Goal: Task Accomplishment & Management: Manage account settings

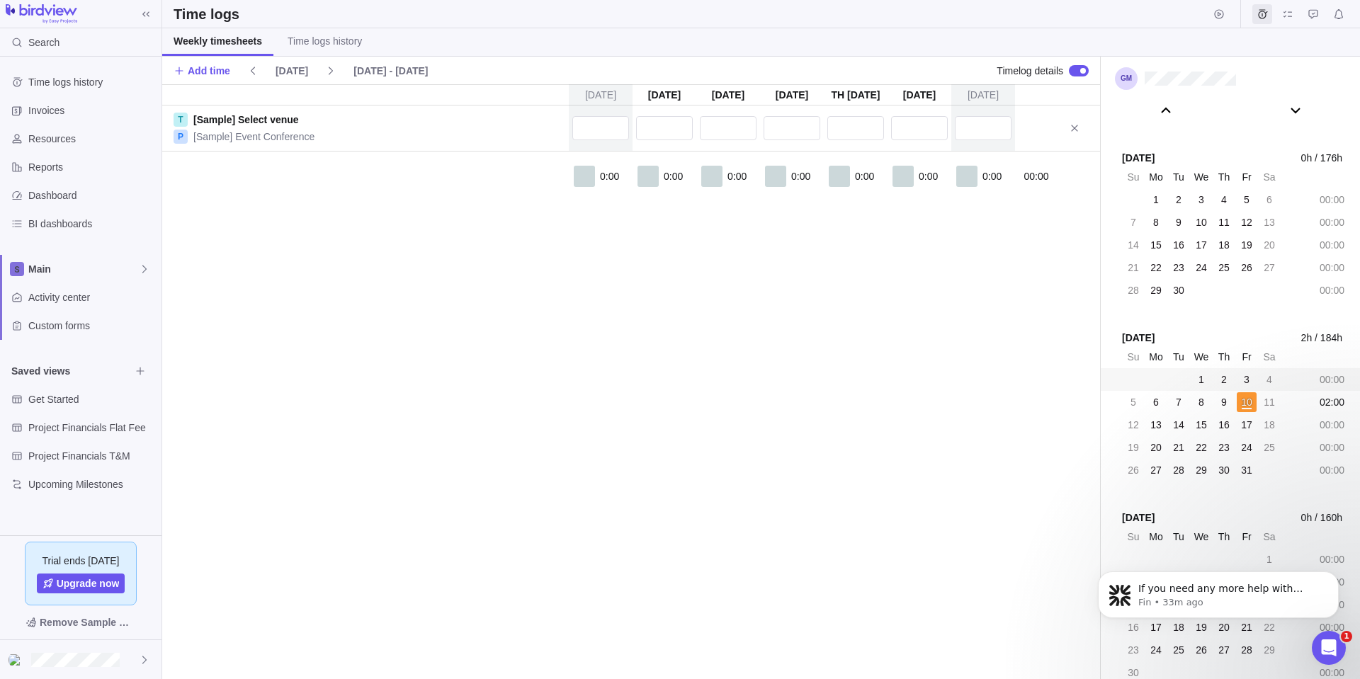
scroll to position [2, 0]
click at [1175, 604] on p "Fin • 33m ago" at bounding box center [1230, 603] width 183 height 13
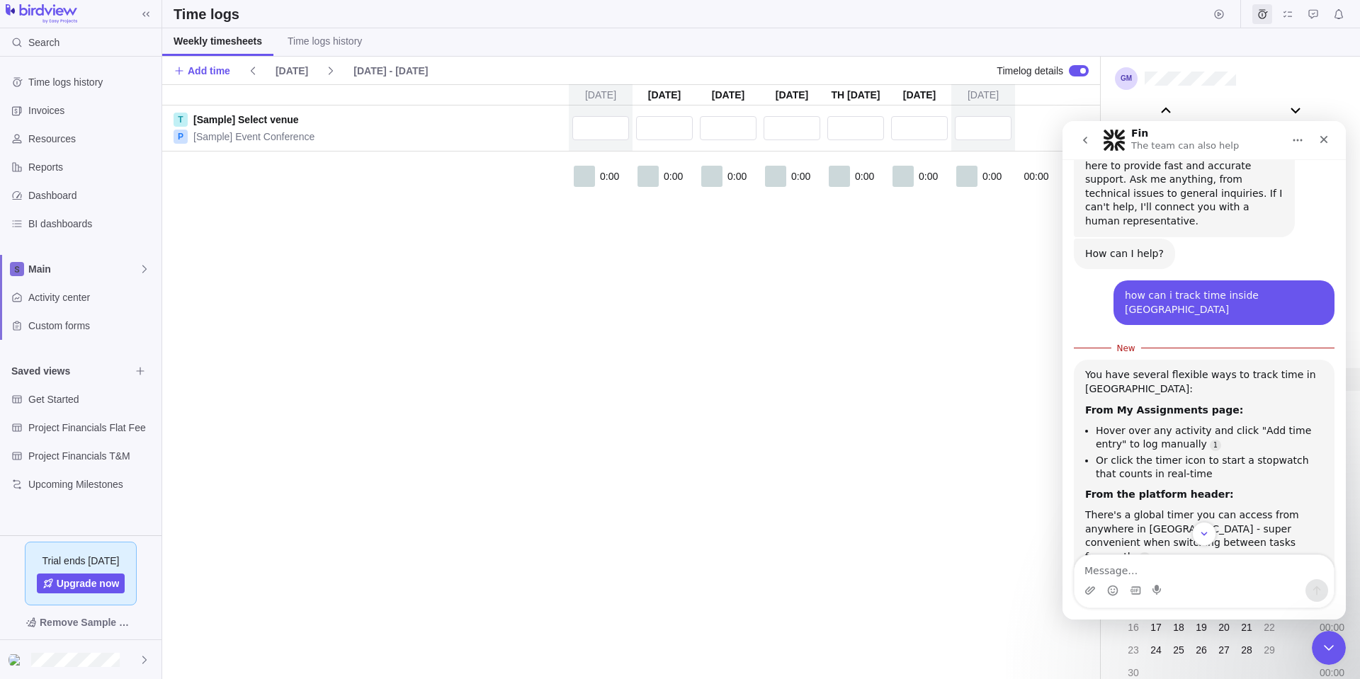
scroll to position [0, 0]
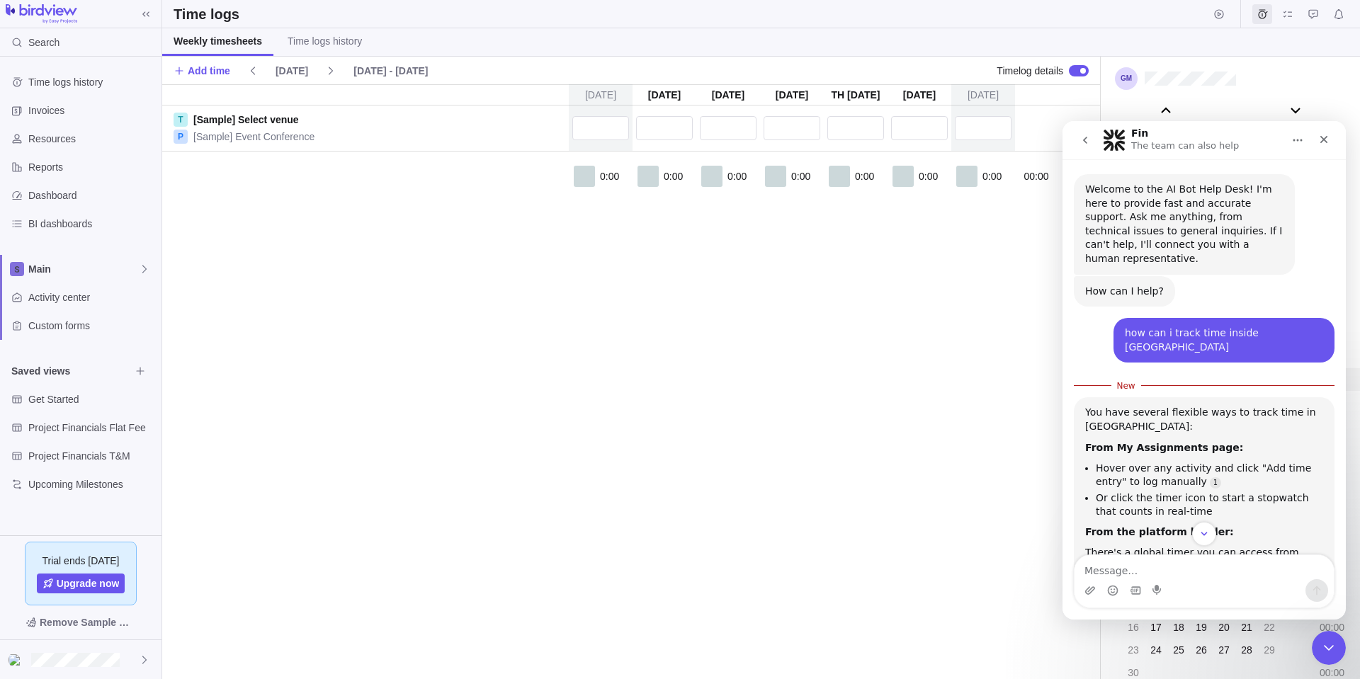
click at [557, 300] on div "[DATE] [DATE] [DATE] [DATE] [DATE] [DATE] [DATE] T [Sample] Select venue P [Sam…" at bounding box center [631, 381] width 938 height 595
click at [658, 128] on input "text" at bounding box center [664, 128] width 57 height 24
click at [703, 105] on div "[DATE] [DATE] [DATE] [DATE] [DATE] [DATE] [DATE] T [Sample] Select venue P [Sam…" at bounding box center [631, 381] width 938 height 595
click at [1327, 139] on icon "Close" at bounding box center [1324, 139] width 11 height 11
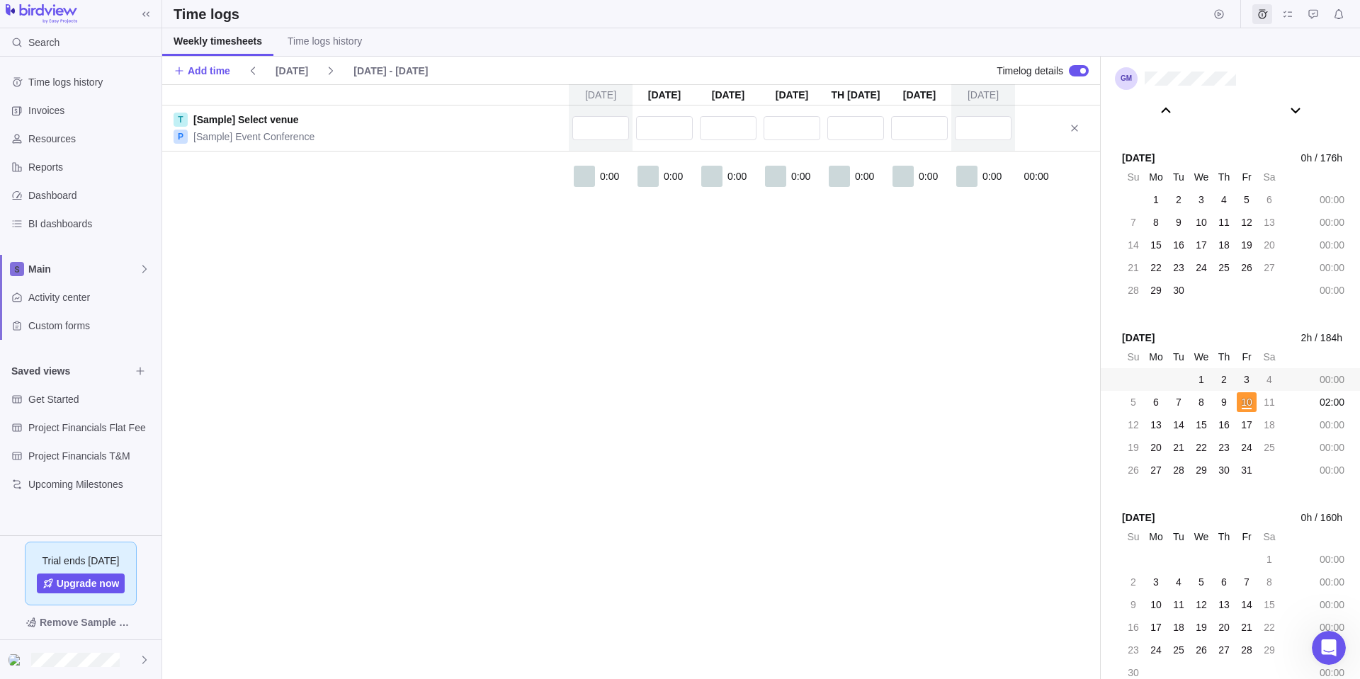
click at [681, 108] on div at bounding box center [665, 128] width 64 height 45
click at [677, 132] on input "text" at bounding box center [664, 128] width 57 height 24
type input "2"
type input "30m"
type input "2"
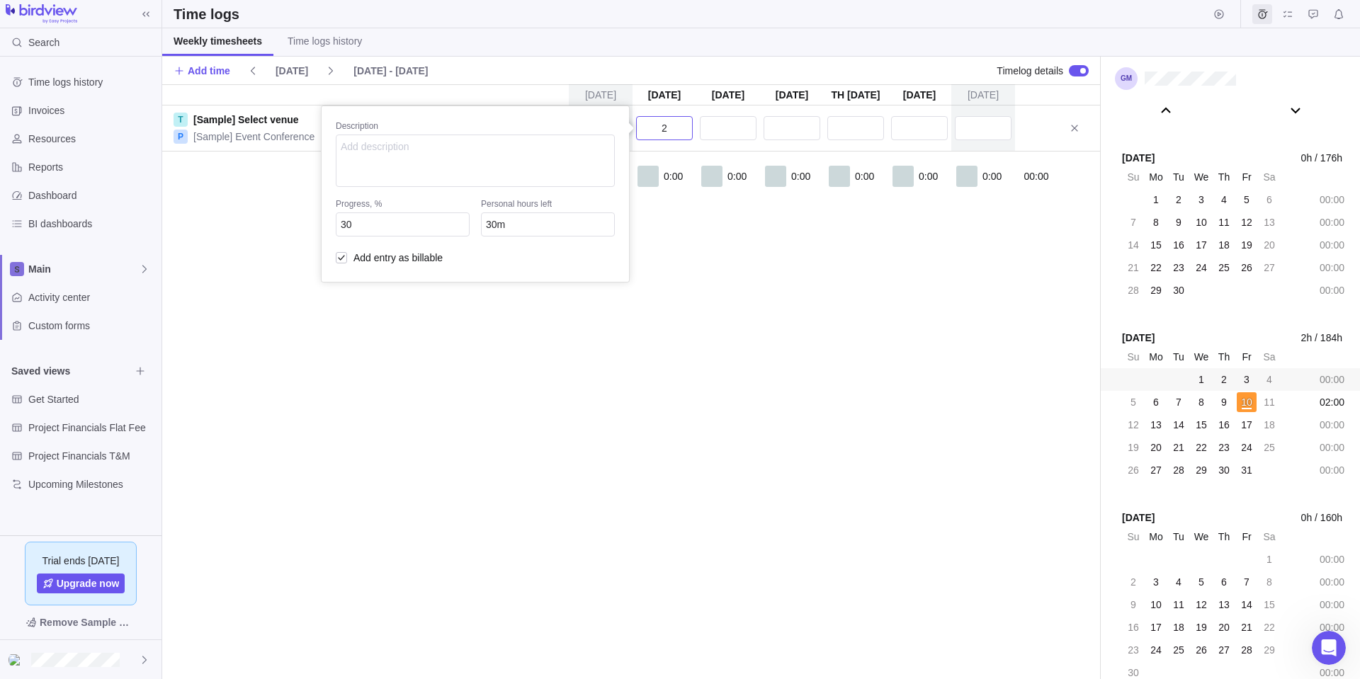
type input "2h 30m"
type input "3:00"
click at [705, 319] on div "[DATE] [DATE] [DATE] [DATE] [DATE] [DATE] [DATE] T [Sample] Select venue P [Sam…" at bounding box center [631, 381] width 938 height 595
type input "3h"
type input "1"
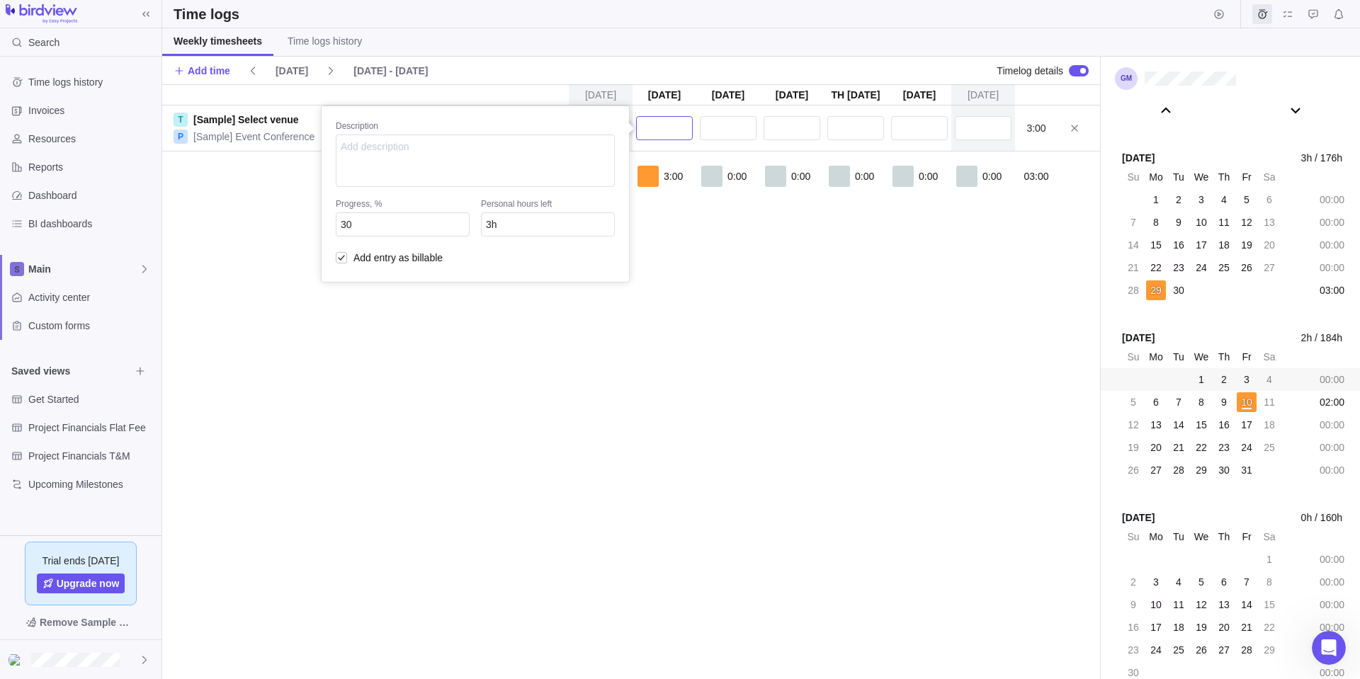
type input "2h"
type input "1:00"
click at [731, 132] on div "[DATE] [DATE] [DATE] [DATE] [DATE] [DATE] [DATE] T [Sample] Select venue P [Sam…" at bounding box center [631, 381] width 938 height 595
click at [745, 125] on input "text" at bounding box center [728, 128] width 57 height 24
type input "1"
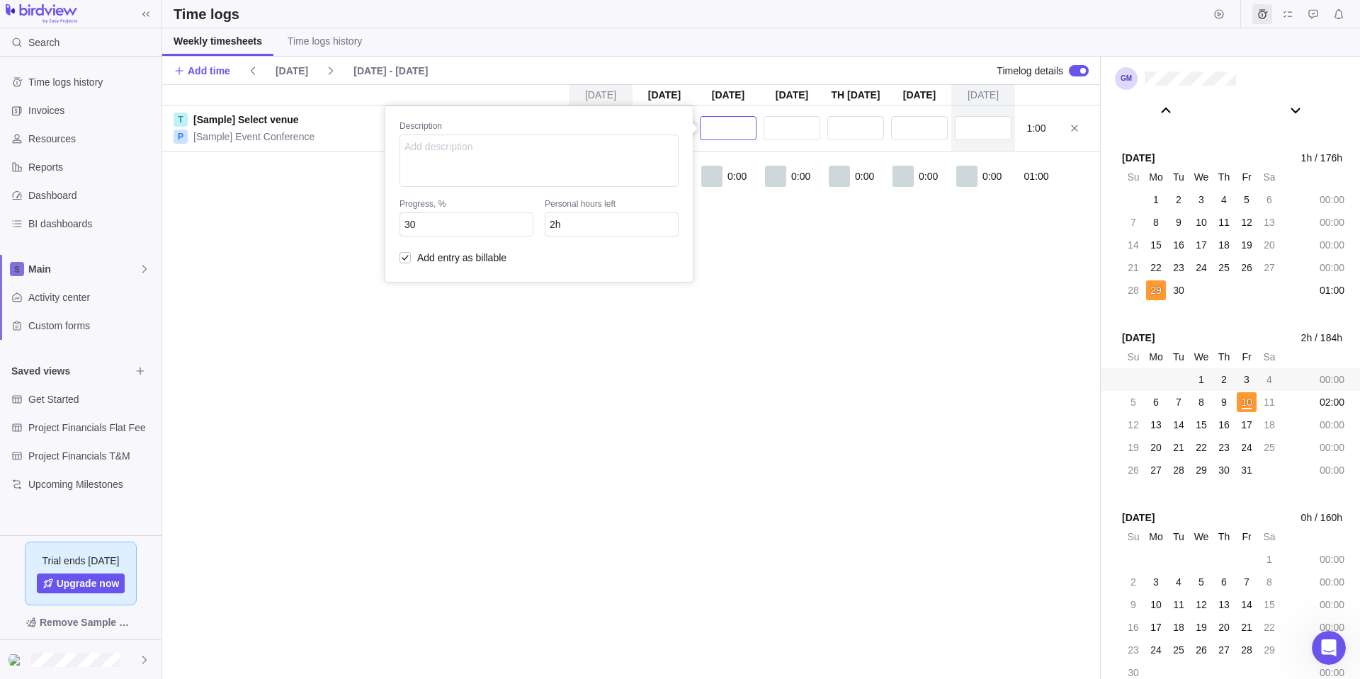
type input "1h"
click at [942, 360] on div "[DATE] [DATE] [DATE] [DATE] [DATE] [DATE] [DATE] T [Sample] Select venue P [Sam…" at bounding box center [631, 381] width 938 height 595
click at [723, 125] on input "15:00" at bounding box center [728, 128] width 57 height 24
type input "6"
type input "9h"
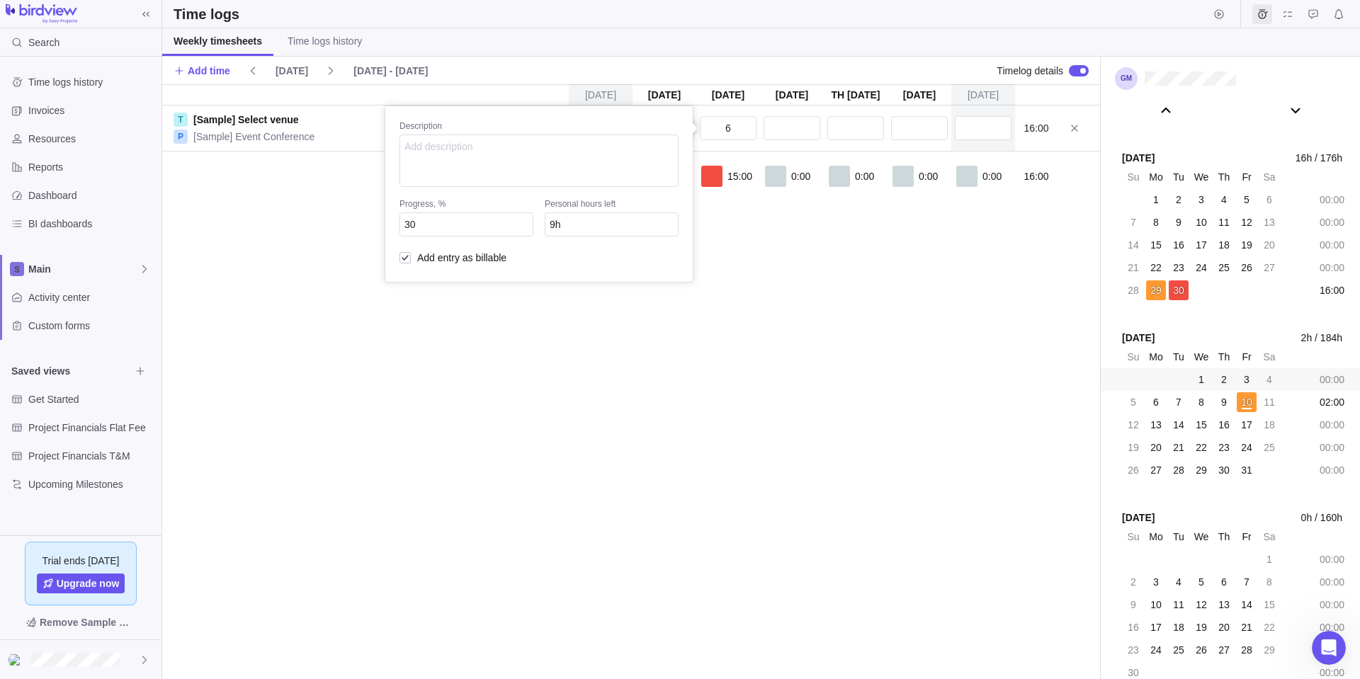
type input "6:00"
click at [812, 224] on div "[DATE] [DATE] [DATE] [DATE] [DATE] [DATE] [DATE] T [Sample] Select venue P [Sam…" at bounding box center [631, 381] width 938 height 595
click at [782, 123] on input "text" at bounding box center [792, 128] width 57 height 24
type input "0:3"
type input "8h 57m"
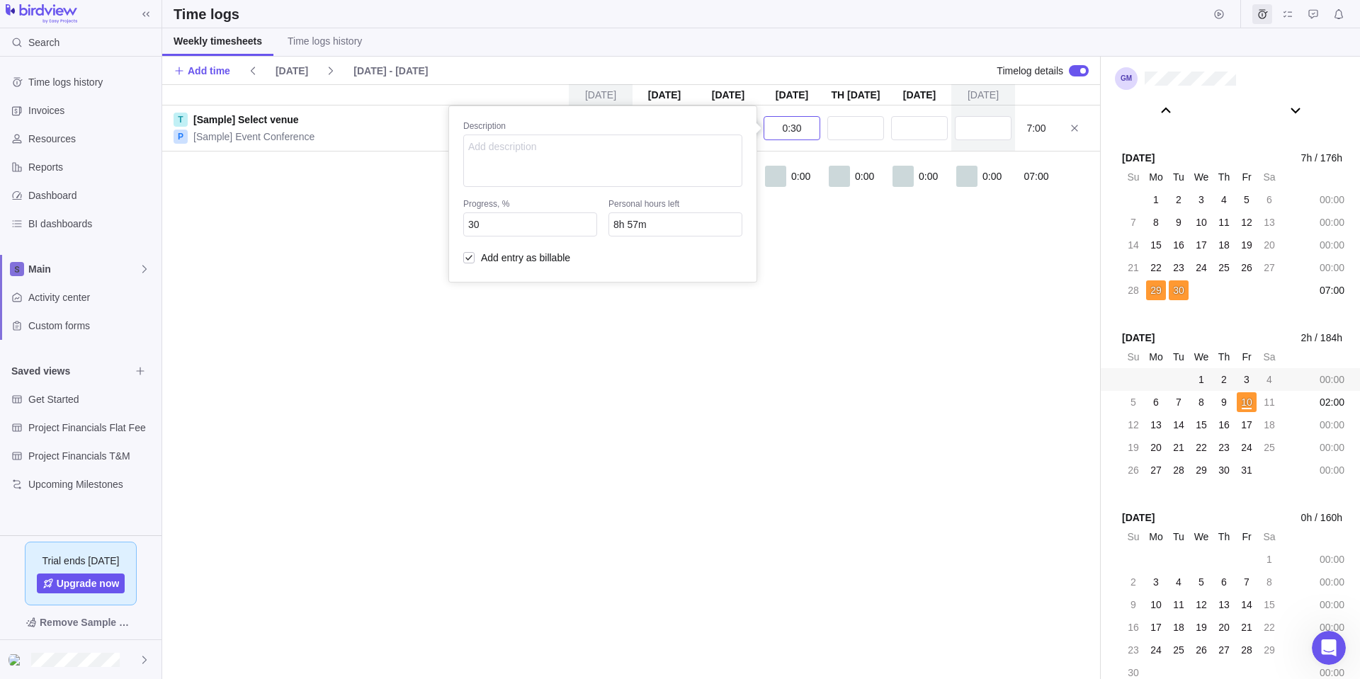
type input "0:30"
click at [841, 115] on div "[DATE] [DATE] [DATE] [DATE] [DATE] [DATE] [DATE] T [Sample] Select venue P [Sam…" at bounding box center [631, 381] width 938 height 595
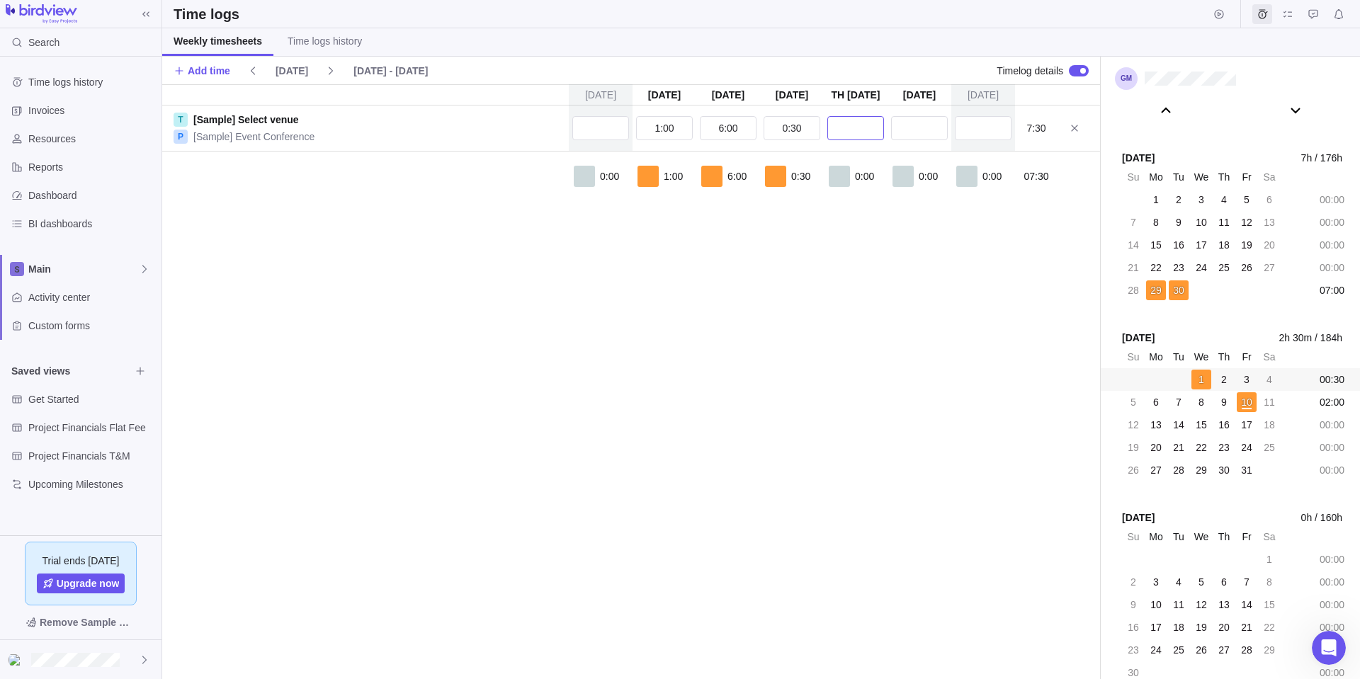
click at [854, 125] on input "text" at bounding box center [856, 128] width 57 height 24
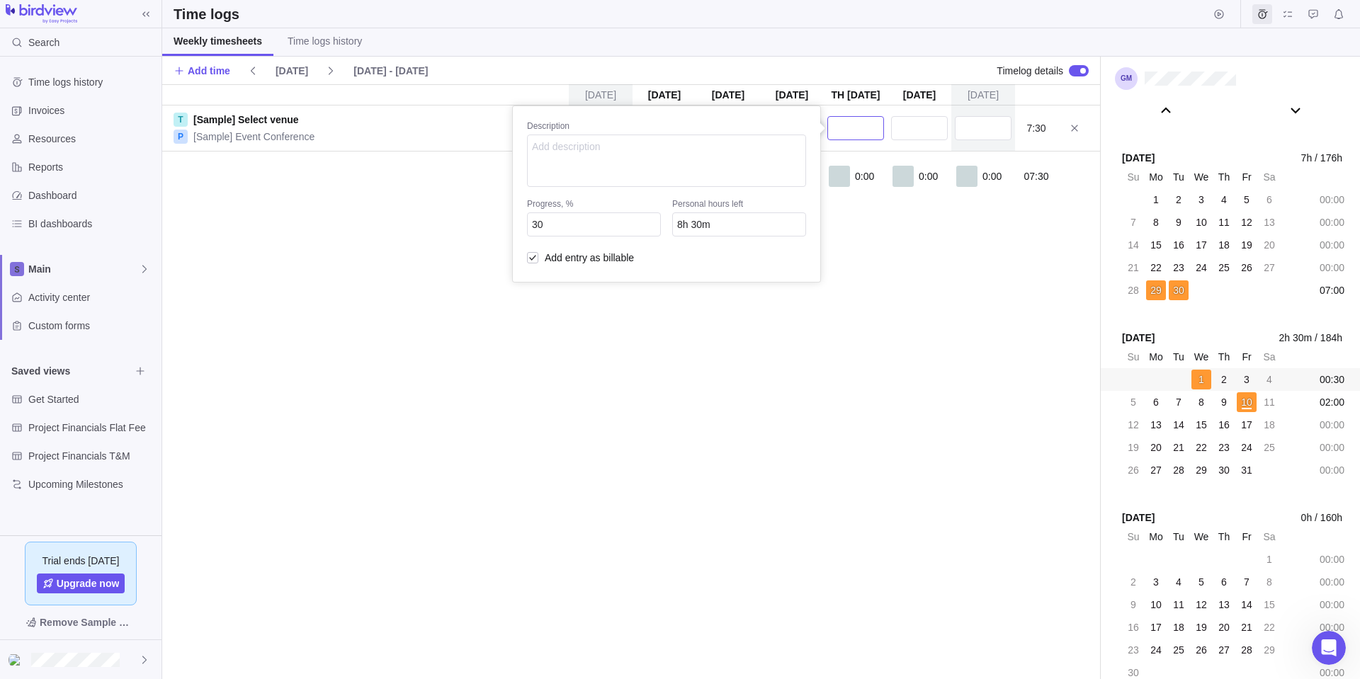
type input "1"
type input "7h 30m"
type input "1:55"
type input "6h 35m"
type input "1:55"
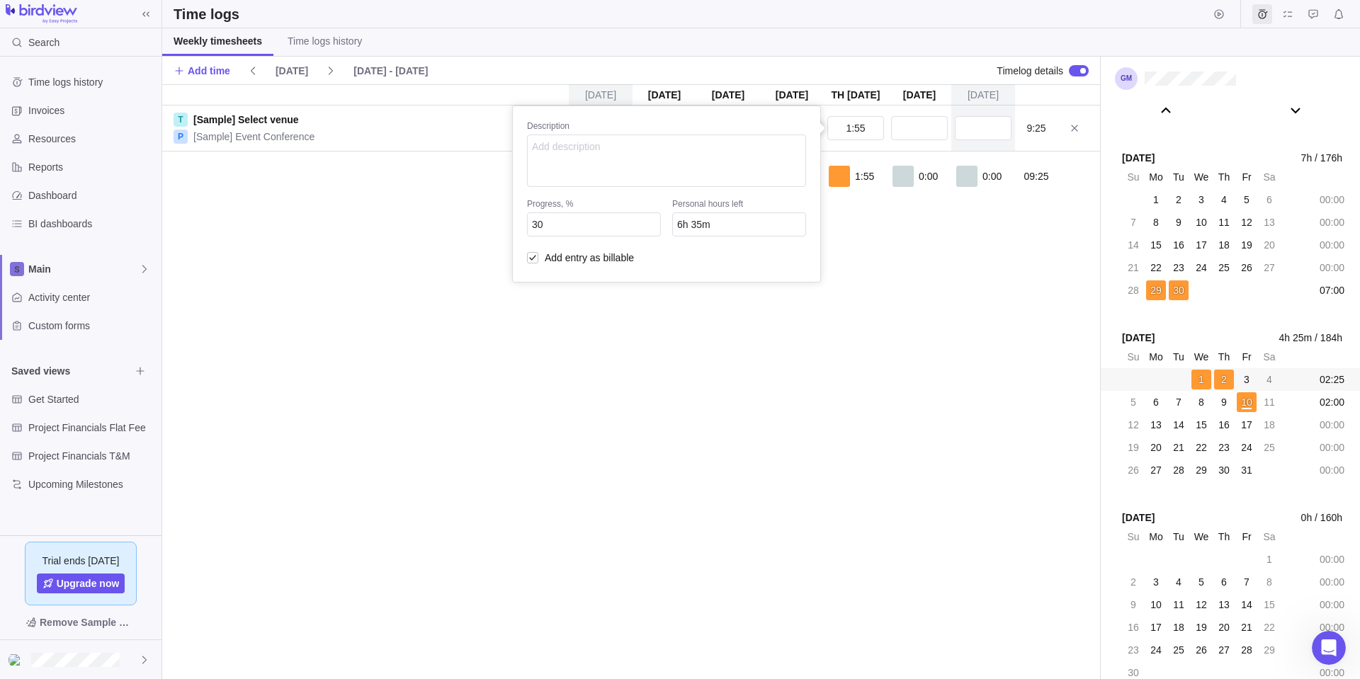
click at [918, 317] on div "[DATE] [DATE] [DATE] [DATE] [DATE] [DATE] [DATE] T [Sample] Select venue P [Sam…" at bounding box center [631, 381] width 938 height 595
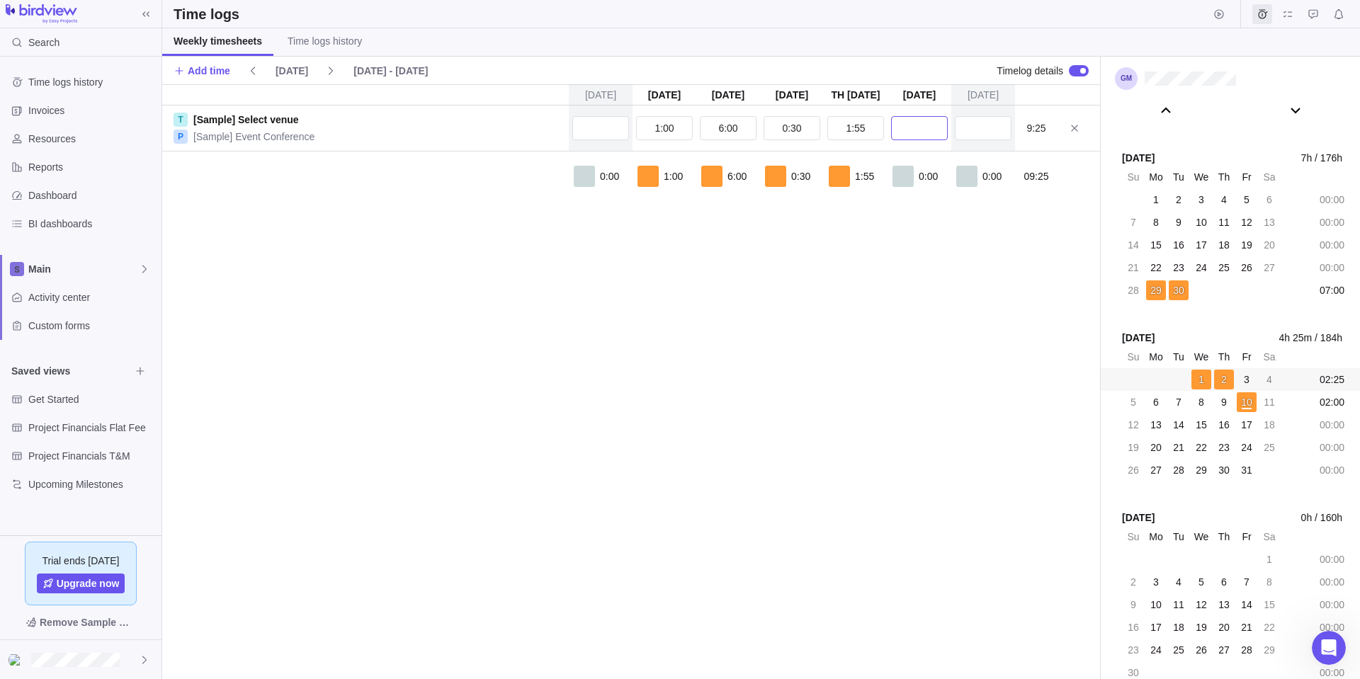
click at [920, 125] on input "text" at bounding box center [919, 128] width 57 height 24
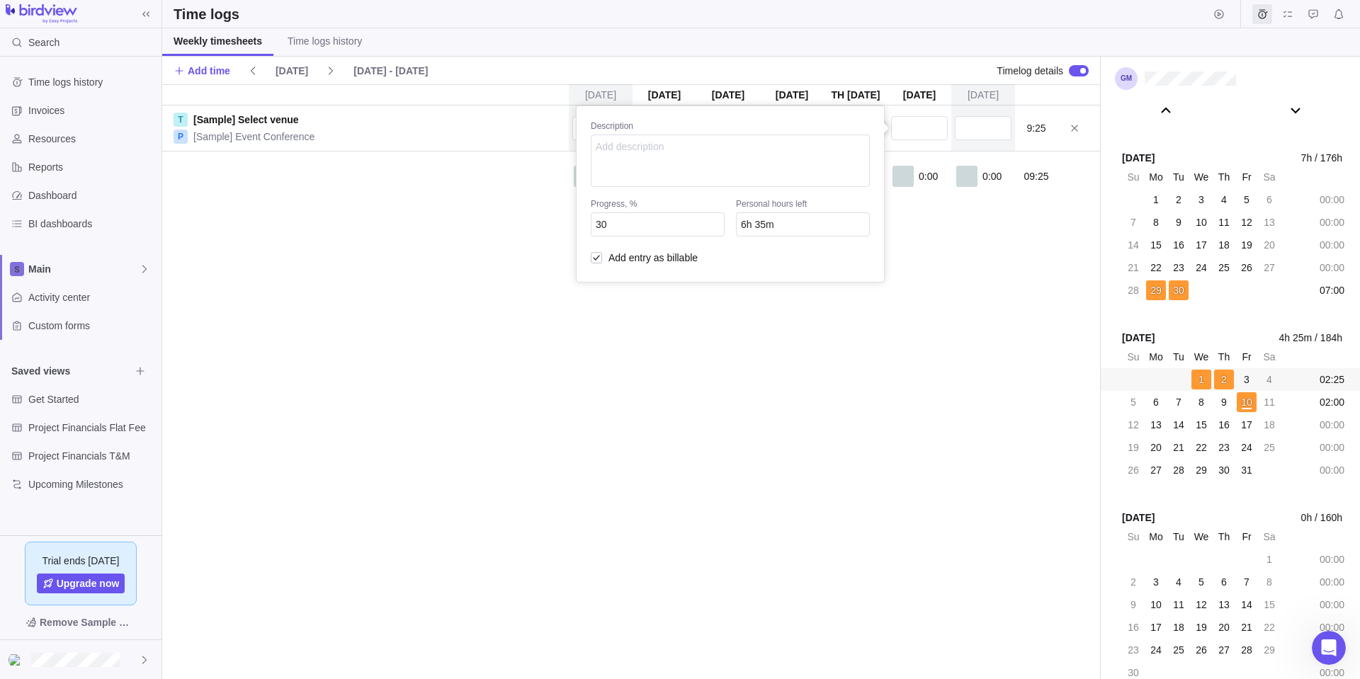
click at [985, 231] on div "[DATE] [DATE] [DATE] [DATE] [DATE] [DATE] [DATE] T [Sample] Select venue P [Sam…" at bounding box center [631, 381] width 938 height 595
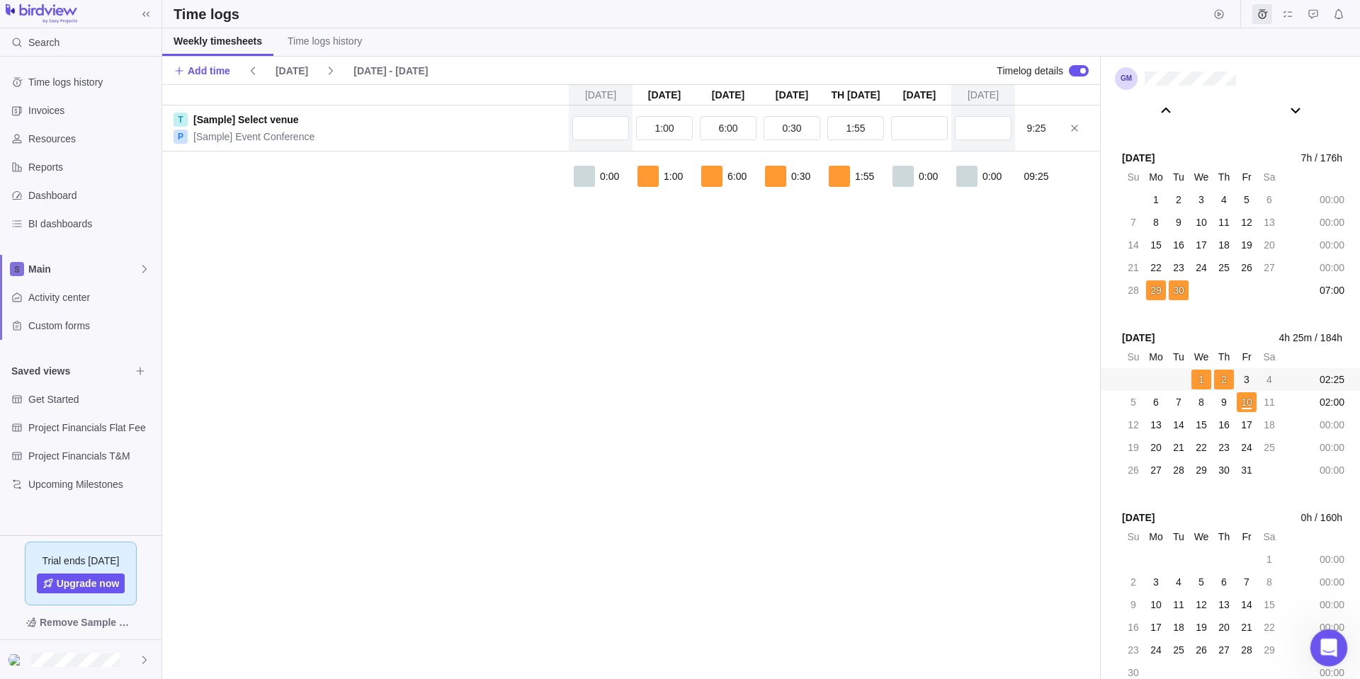
click at [1327, 643] on icon "Open Intercom Messenger" at bounding box center [1327, 646] width 23 height 23
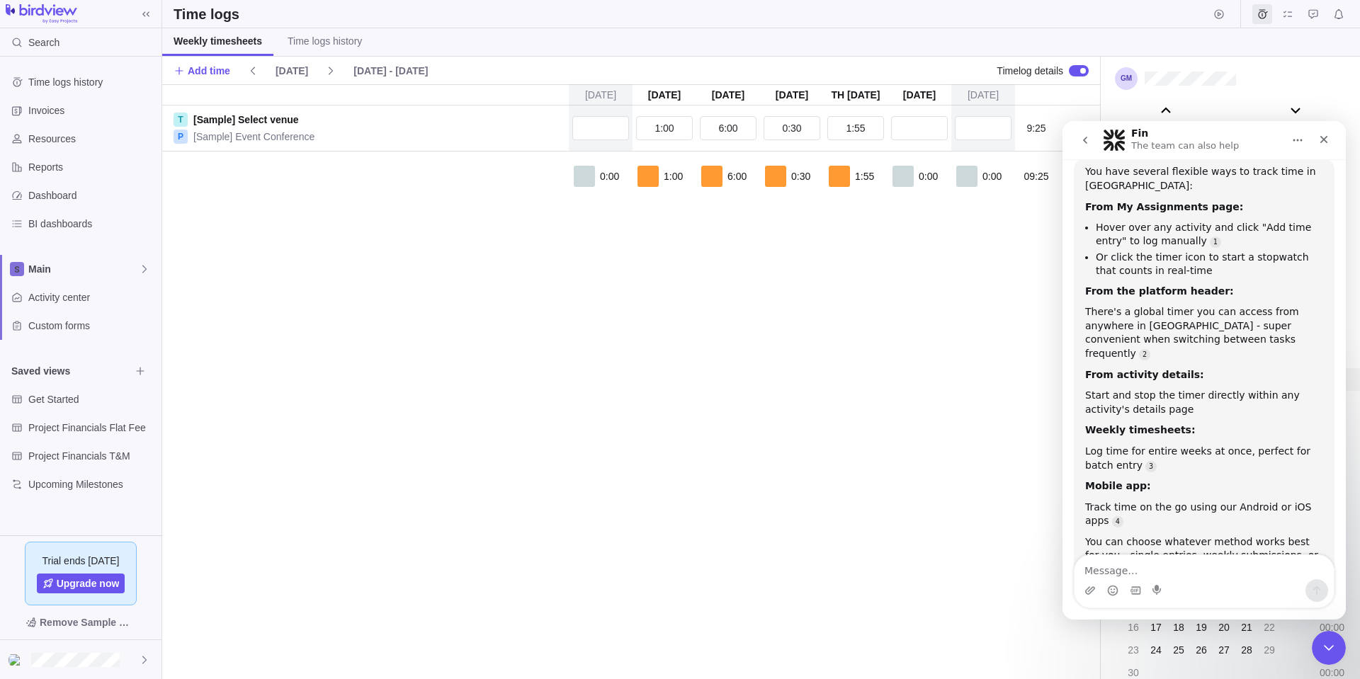
scroll to position [154, 0]
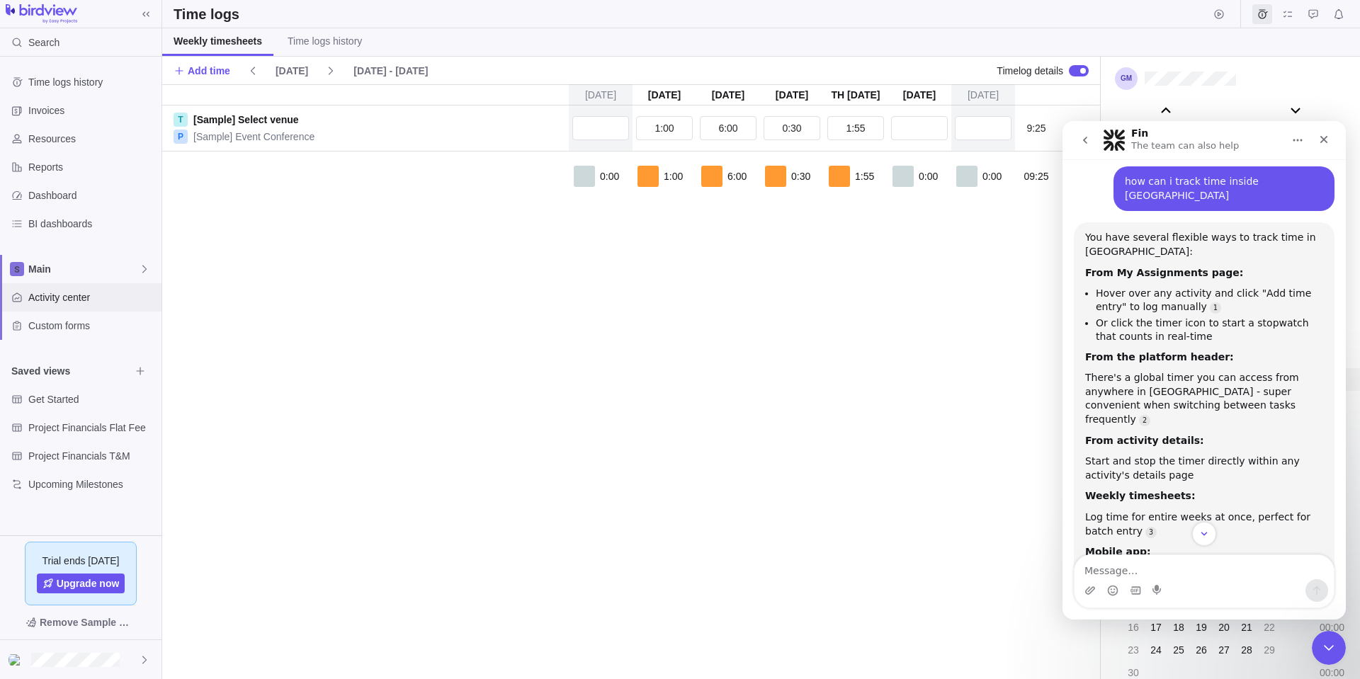
click at [67, 296] on span "Activity center" at bounding box center [92, 298] width 128 height 14
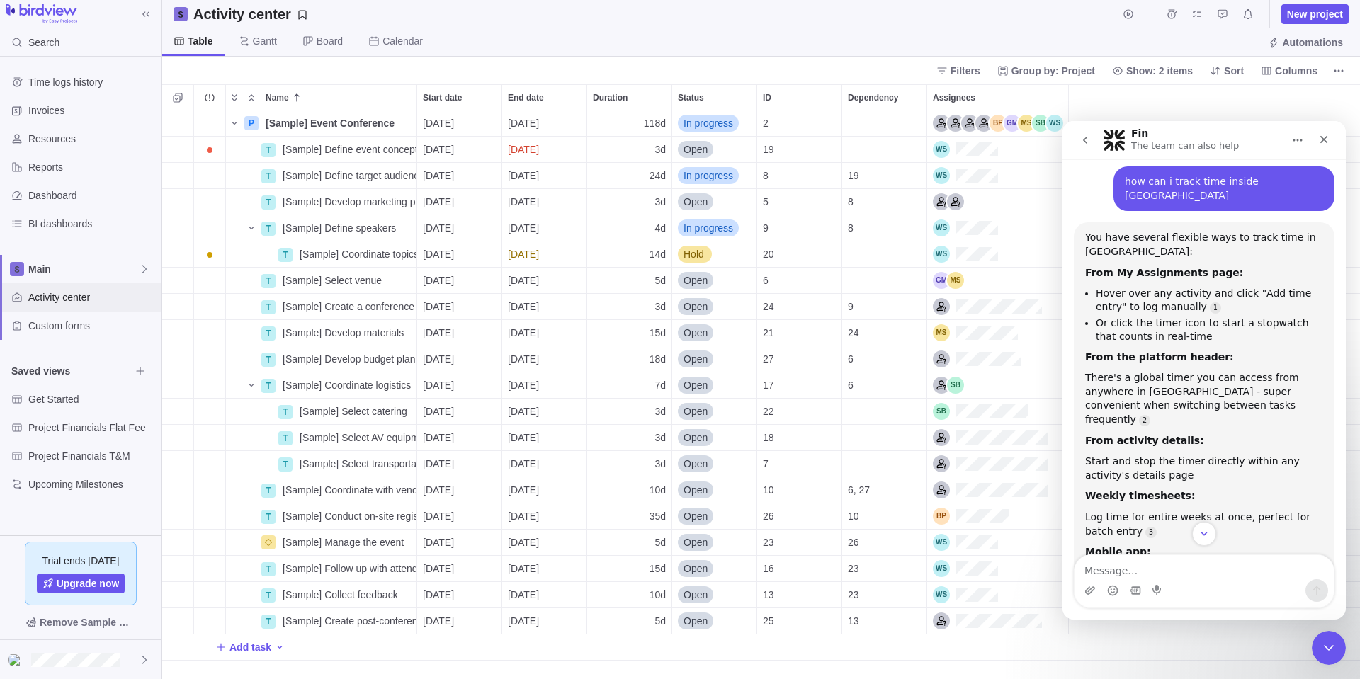
scroll to position [558, 1188]
click at [1319, 141] on icon "Close" at bounding box center [1324, 139] width 11 height 11
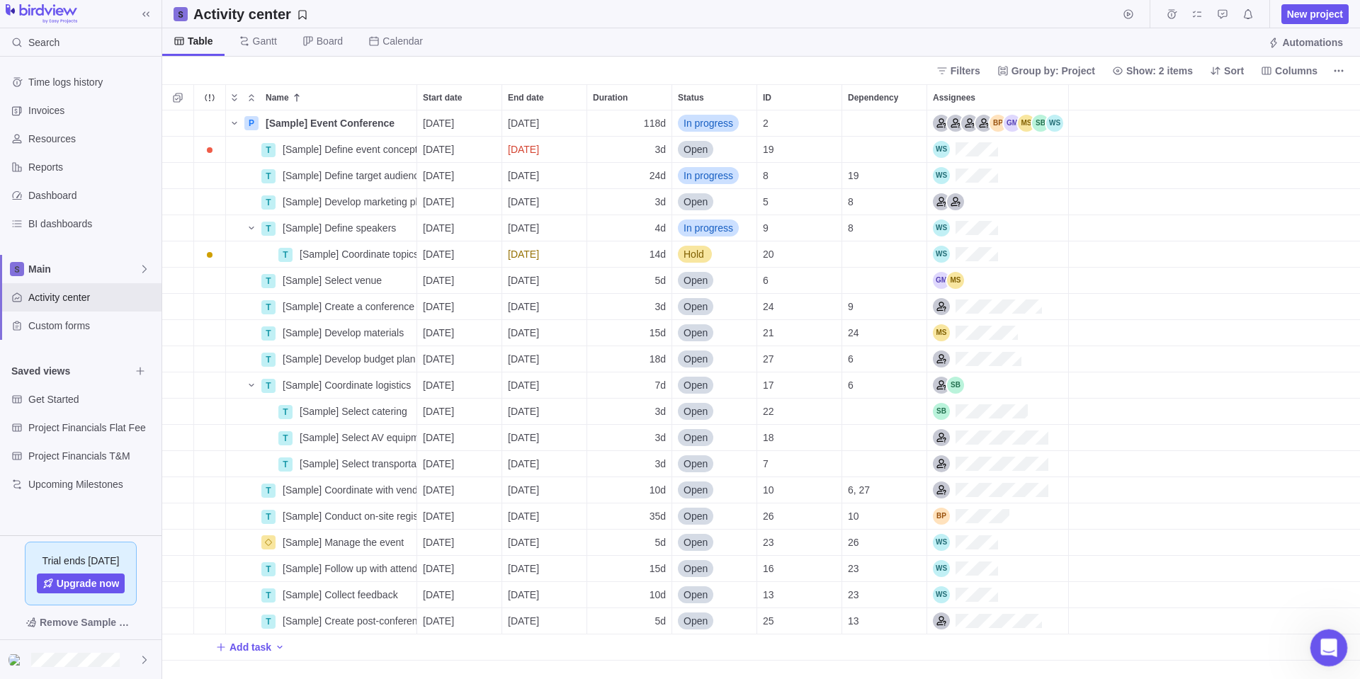
click at [1329, 648] on icon "Open Intercom Messenger" at bounding box center [1327, 646] width 23 height 23
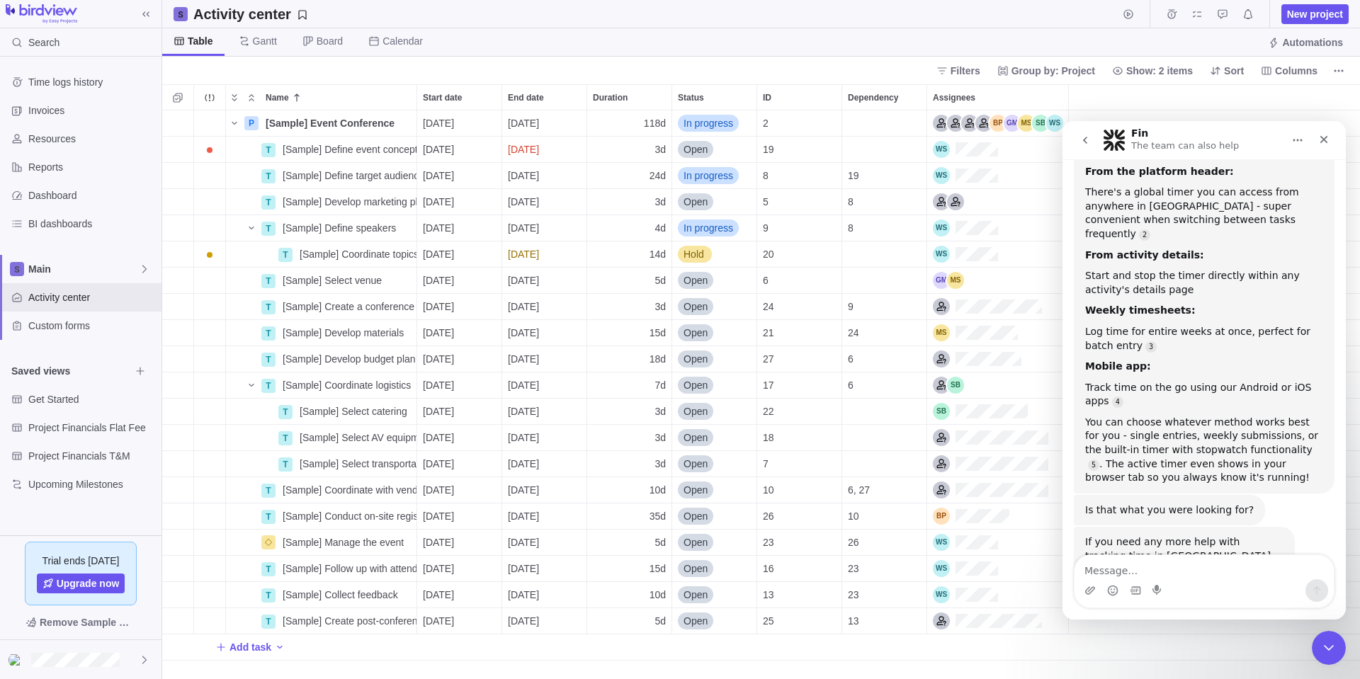
scroll to position [295, 0]
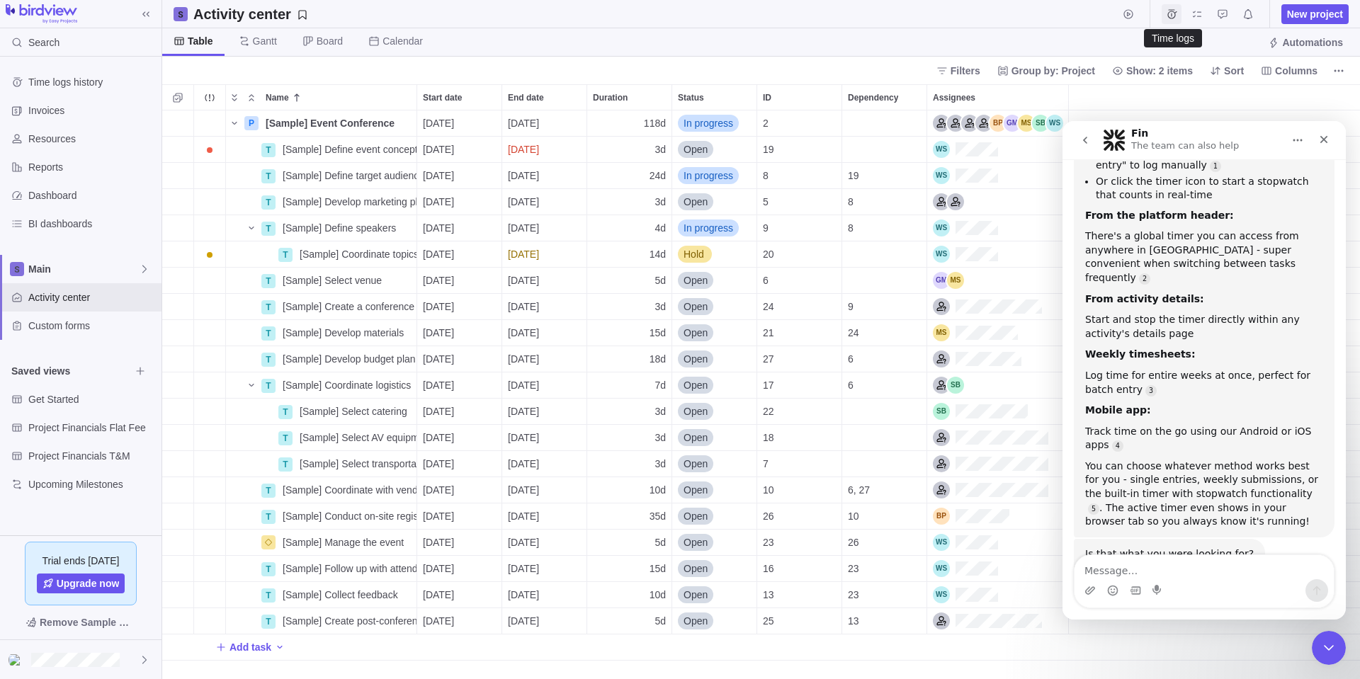
click at [1166, 6] on span "Time logs" at bounding box center [1172, 14] width 20 height 20
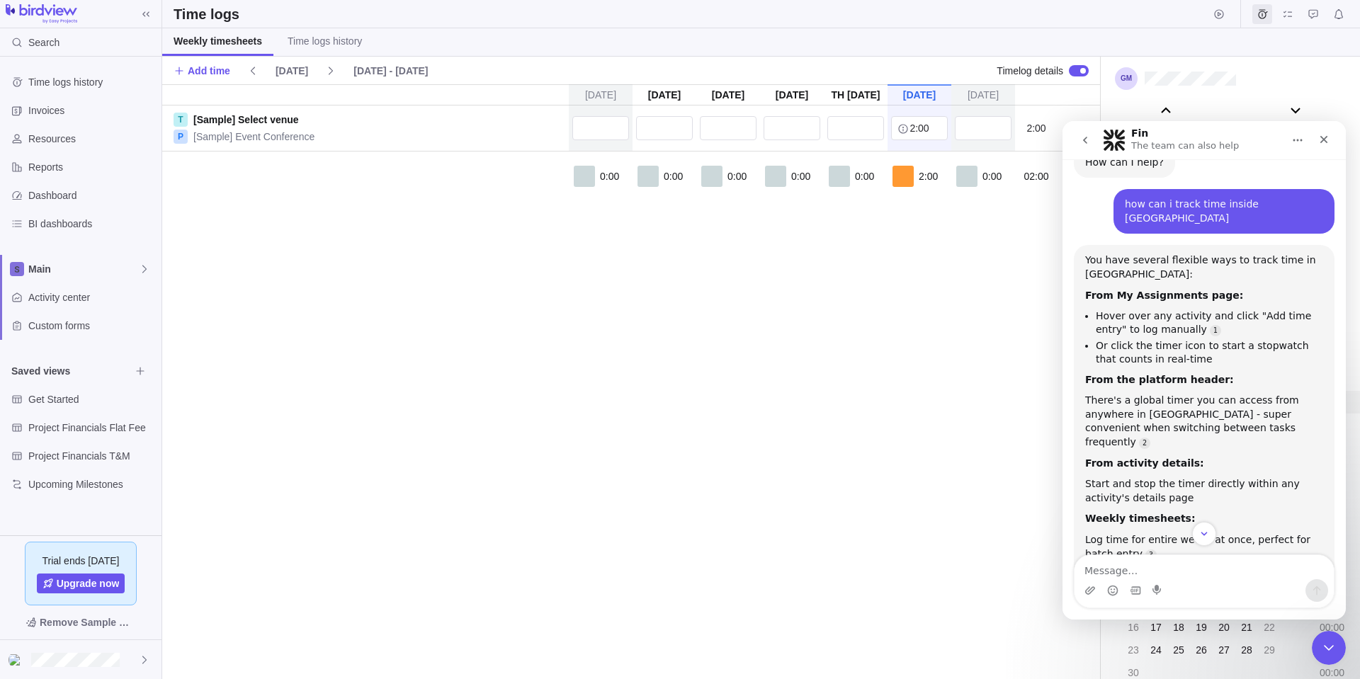
scroll to position [83, 0]
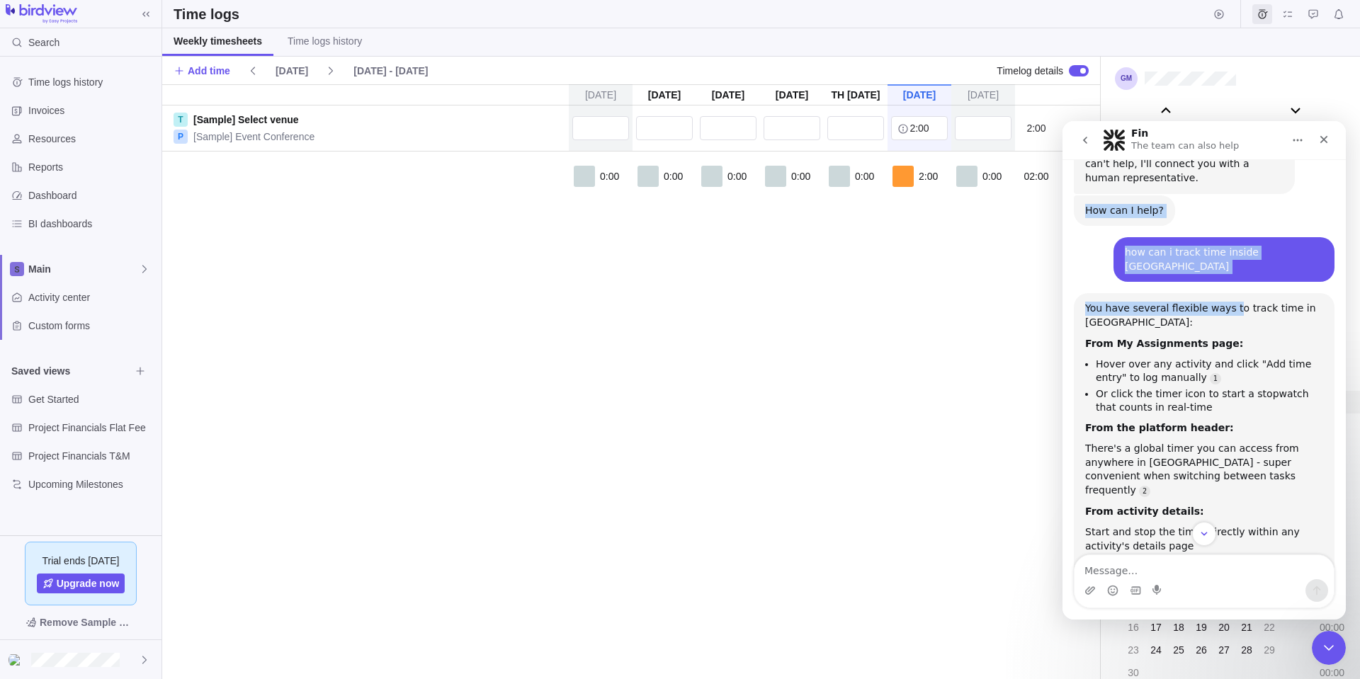
drag, startPoint x: 1072, startPoint y: 215, endPoint x: 1217, endPoint y: 275, distance: 157.0
click at [1222, 282] on div "Welcome to the AI Bot Help Desk! I'm here to provide fast and accurate support.…" at bounding box center [1204, 496] width 283 height 839
click at [1208, 293] on div "[PERSON_NAME] • 46m ago" at bounding box center [1185, 293] width 120 height 0
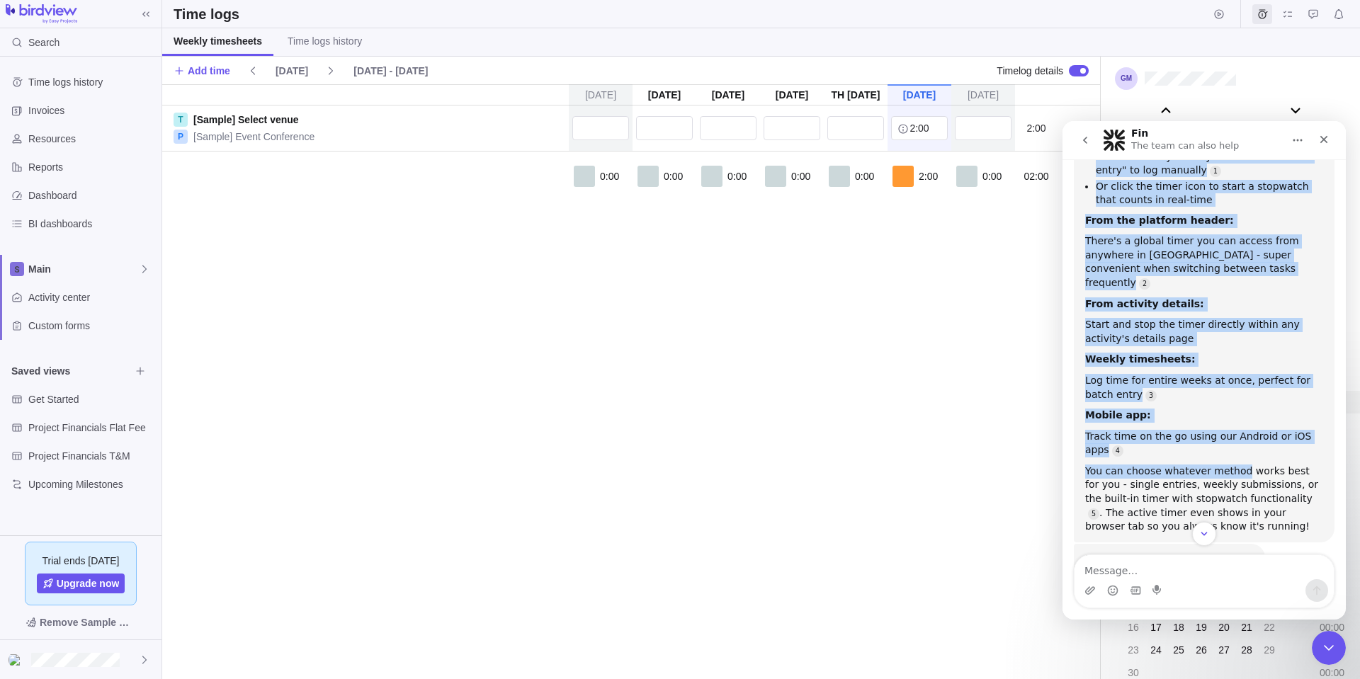
scroll to position [366, 0]
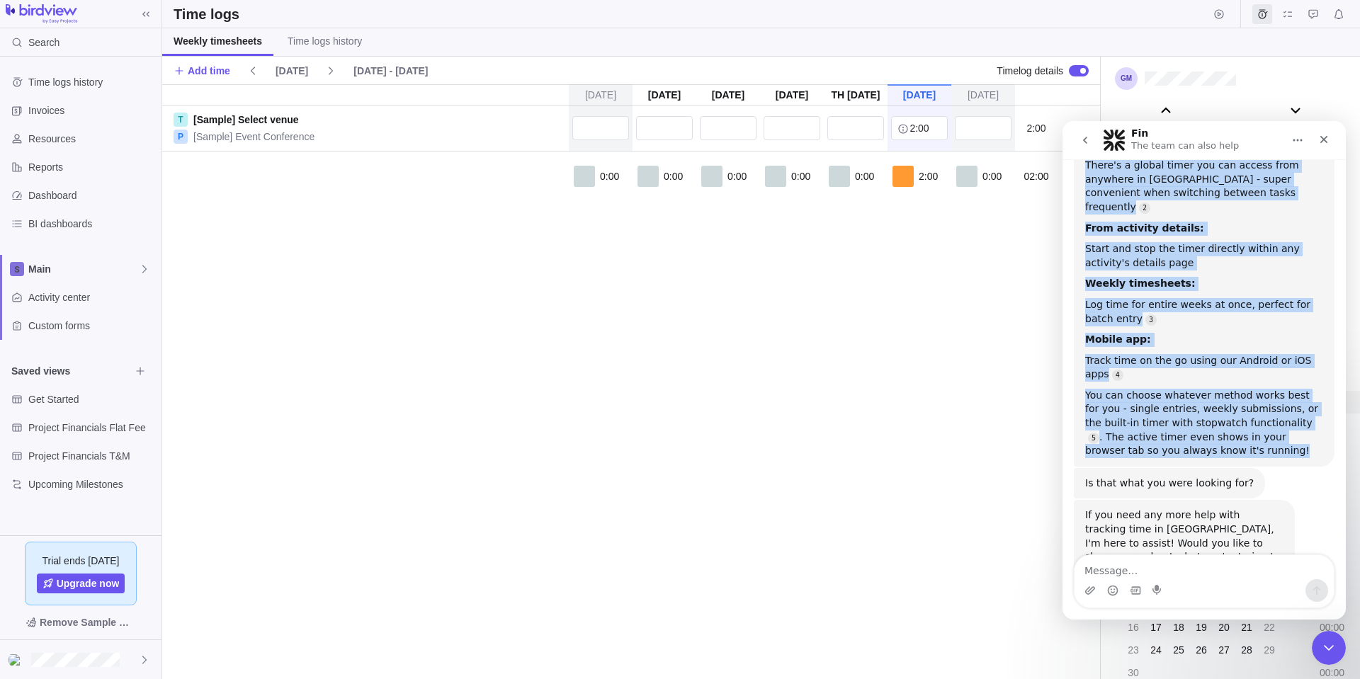
drag, startPoint x: 1156, startPoint y: 235, endPoint x: 1303, endPoint y: 405, distance: 224.5
click at [1303, 405] on div "Welcome to the AI Bot Help Desk! I'm here to provide fast and accurate support.…" at bounding box center [1204, 221] width 261 height 822
copy div "how can i track time inside birdview Giovanni • 46m ago You have several flexib…"
